Goal: Find specific page/section

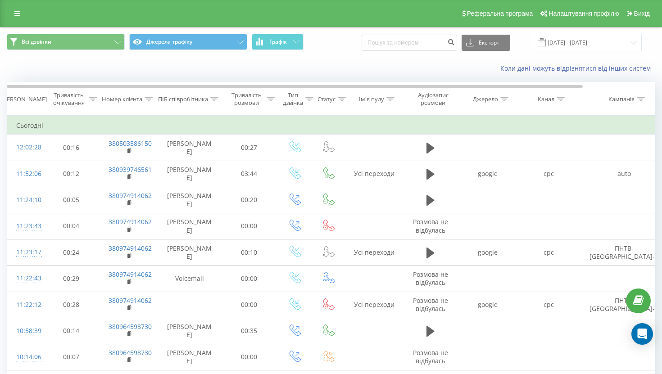
click at [354, 44] on div "Всі дзвінки Джерела трафіку Графік Експорт .csv .xls .xlsx 19.09.2025 - 19.09.2…" at bounding box center [331, 43] width 648 height 18
click at [18, 17] on link at bounding box center [17, 13] width 16 height 13
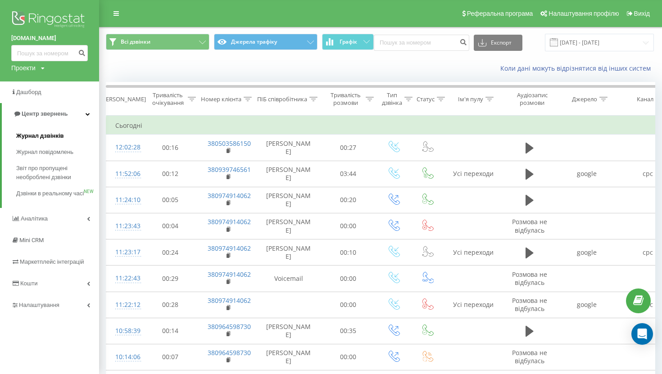
click at [55, 136] on span "Журнал дзвінків" at bounding box center [40, 135] width 48 height 9
click at [53, 174] on span "Звіт про пропущені необроблені дзвінки" at bounding box center [55, 173] width 78 height 18
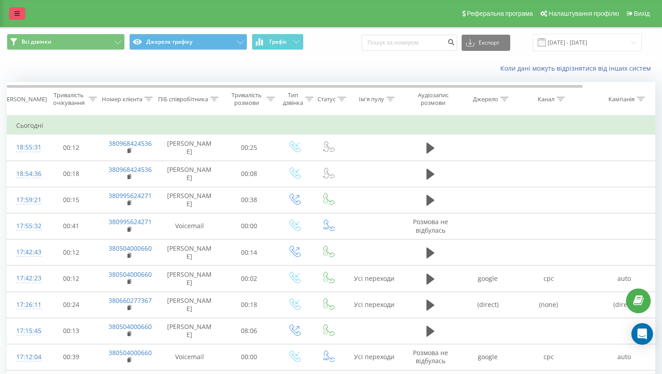
click at [10, 13] on link at bounding box center [17, 13] width 16 height 13
click at [15, 18] on link at bounding box center [17, 13] width 16 height 13
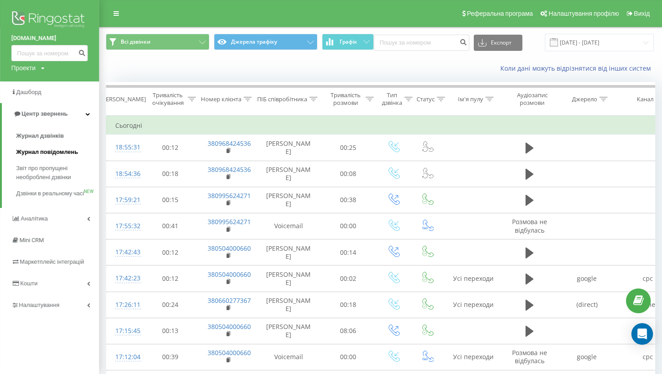
click at [52, 158] on link "Журнал повідомлень" at bounding box center [57, 152] width 83 height 16
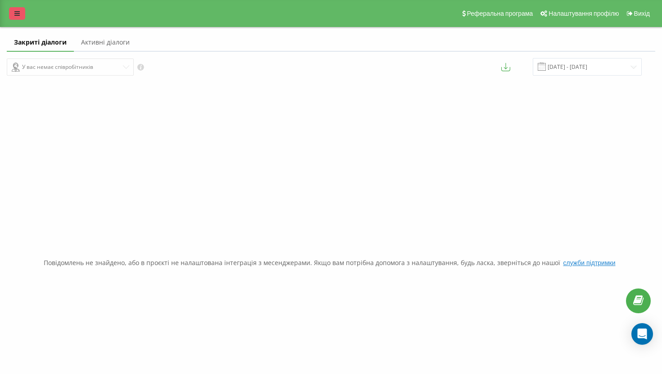
click at [15, 14] on icon at bounding box center [16, 13] width 5 height 6
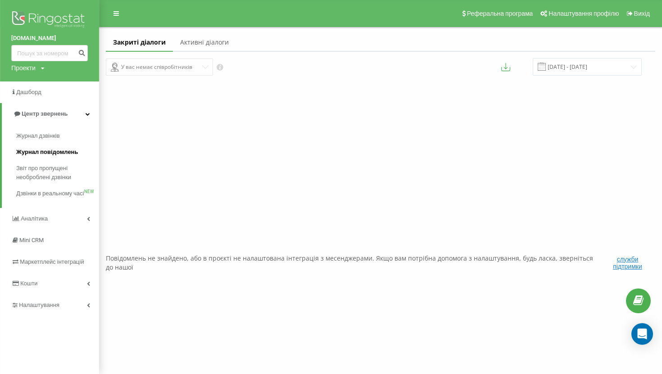
click at [60, 154] on span "Журнал повідомлень" at bounding box center [47, 152] width 62 height 9
click at [51, 132] on span "Журнал дзвінків" at bounding box center [40, 135] width 48 height 9
click at [56, 169] on span "Звіт про пропущені необроблені дзвінки" at bounding box center [55, 173] width 78 height 18
